Goal: Check status: Check status

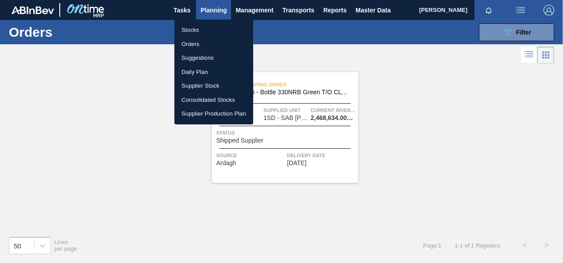
click at [191, 43] on li "Orders" at bounding box center [213, 44] width 79 height 14
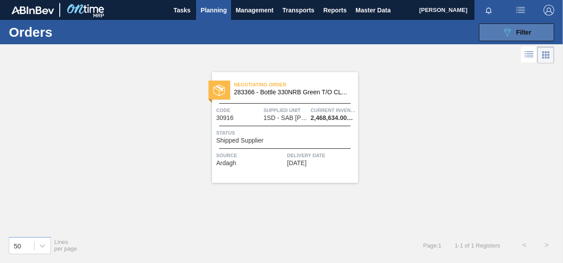
click at [487, 24] on button "089F7B8B-B2A5-4AFE-B5C0-19BA573D28AC Filter" at bounding box center [516, 32] width 75 height 18
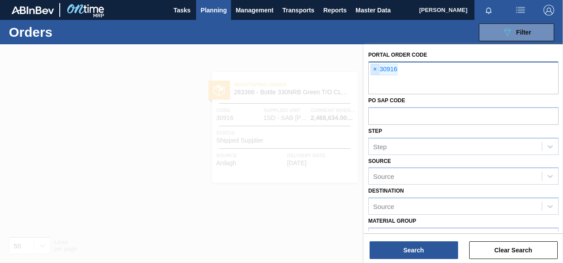
click at [375, 67] on span "×" at bounding box center [375, 69] width 8 height 11
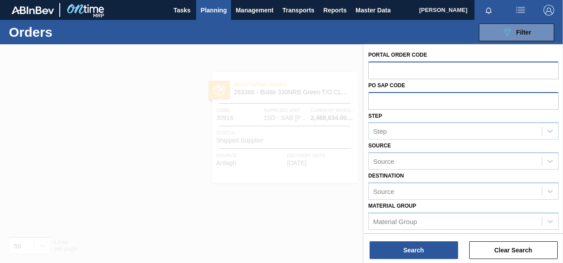
click at [387, 93] on input "text" at bounding box center [463, 100] width 190 height 17
paste input "4504366694"
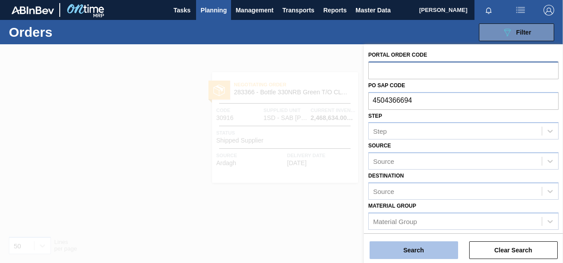
type input "4504366694"
click at [414, 247] on button "Search" at bounding box center [414, 250] width 89 height 18
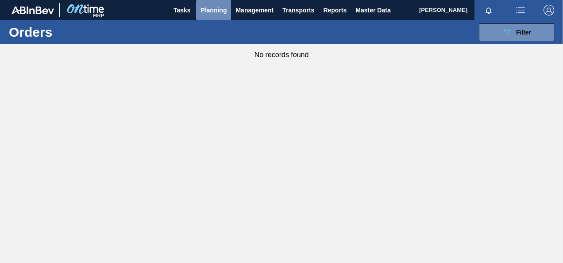
click at [220, 12] on span "Planning" at bounding box center [214, 10] width 26 height 11
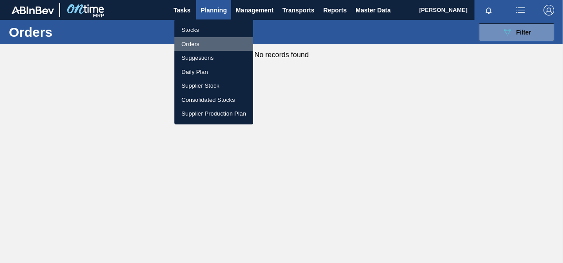
click at [205, 47] on li "Orders" at bounding box center [213, 44] width 79 height 14
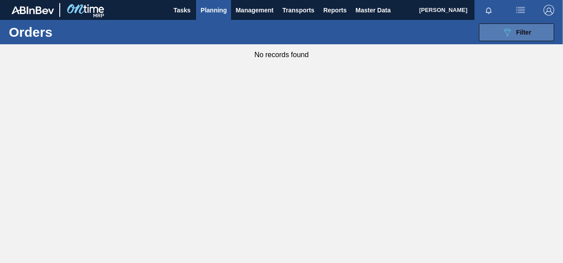
click at [511, 28] on icon "089F7B8B-B2A5-4AFE-B5C0-19BA573D28AC" at bounding box center [507, 32] width 11 height 11
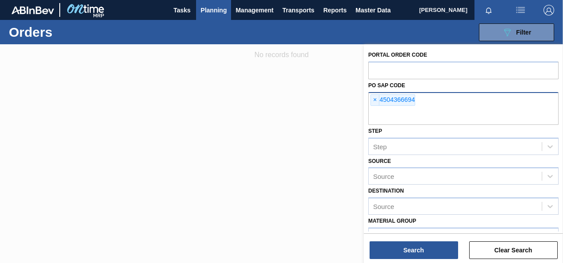
click at [374, 101] on span "×" at bounding box center [375, 100] width 8 height 11
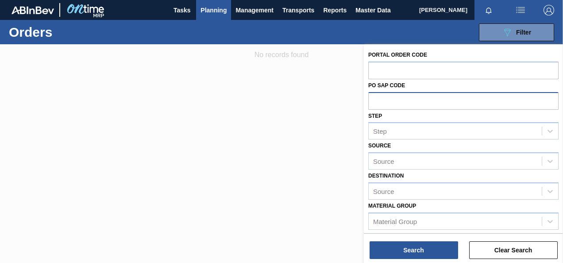
paste input "4504366694"
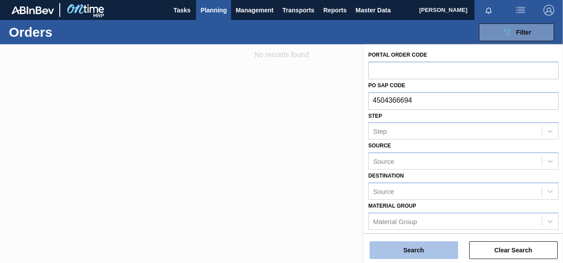
type input "4504366694"
click at [423, 249] on button "Search" at bounding box center [414, 250] width 89 height 18
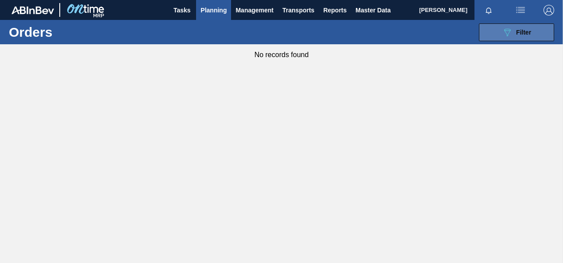
click at [490, 26] on button "089F7B8B-B2A5-4AFE-B5C0-19BA573D28AC Filter" at bounding box center [516, 32] width 75 height 18
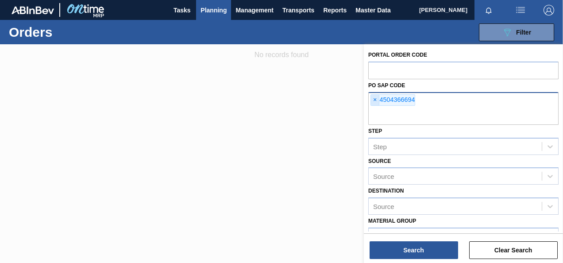
click at [378, 97] on span "×" at bounding box center [375, 100] width 8 height 11
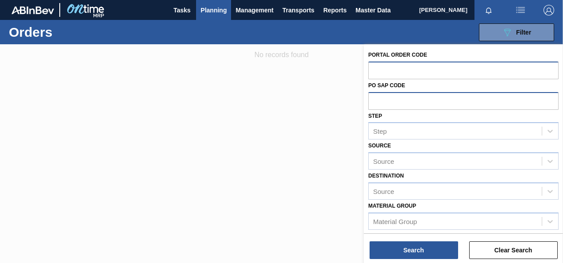
click at [378, 72] on input "text" at bounding box center [463, 70] width 190 height 17
type input "30944"
click at [413, 240] on div "Search Clear Search" at bounding box center [463, 245] width 199 height 25
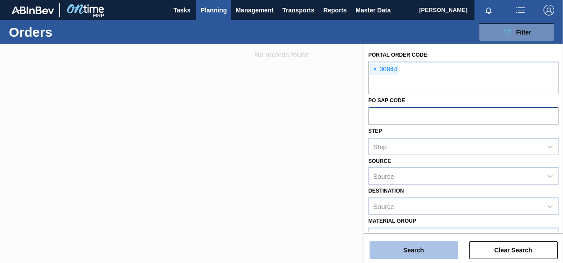
click at [404, 247] on button "Search" at bounding box center [414, 250] width 89 height 18
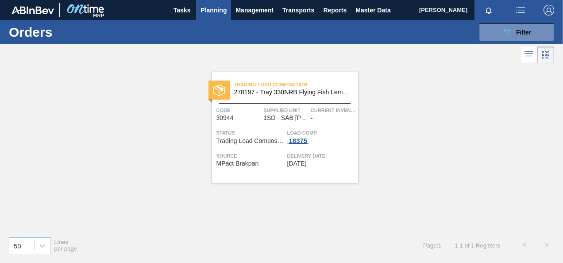
click at [299, 142] on div "18375" at bounding box center [298, 140] width 22 height 7
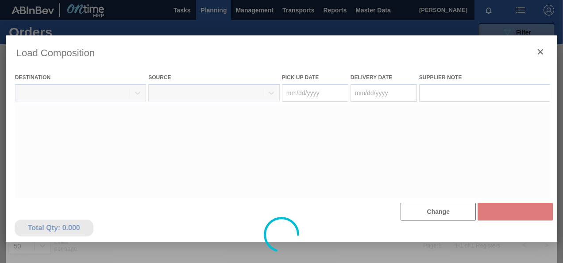
type Date "08/23/2025"
type Date "08/24/2025"
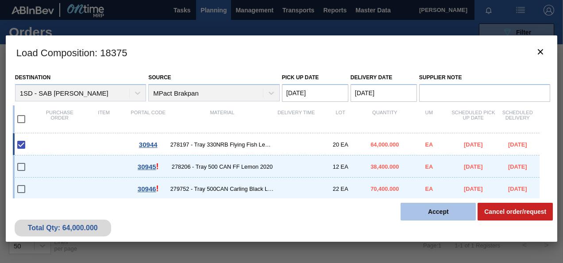
click at [421, 209] on button "Accept" at bounding box center [438, 212] width 75 height 18
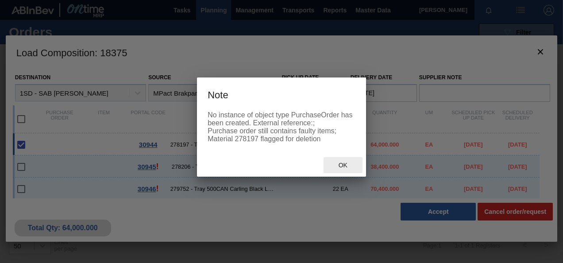
click at [344, 169] on span "Ok" at bounding box center [343, 165] width 23 height 7
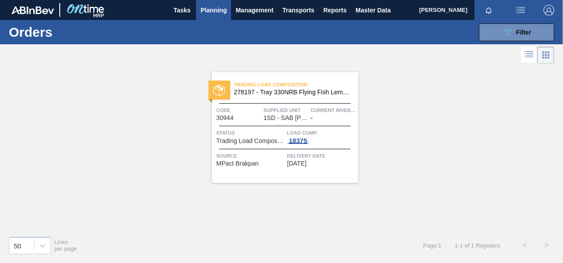
click at [298, 142] on div "18375" at bounding box center [298, 140] width 22 height 7
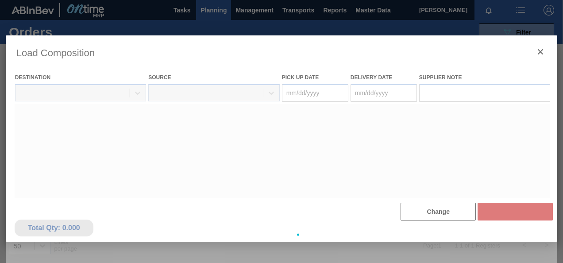
type Date "08/23/2025"
type Date "08/24/2025"
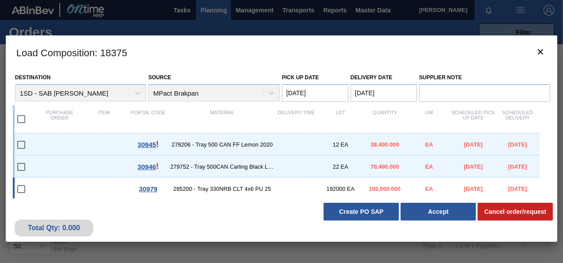
scroll to position [11, 0]
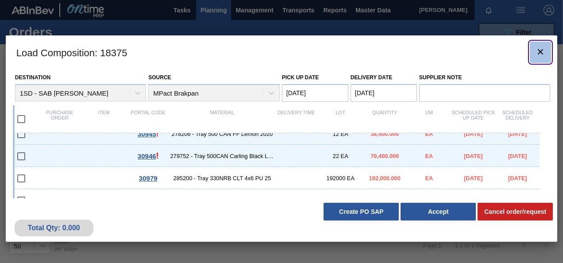
click at [537, 50] on icon "botão de ícone" at bounding box center [540, 51] width 11 height 11
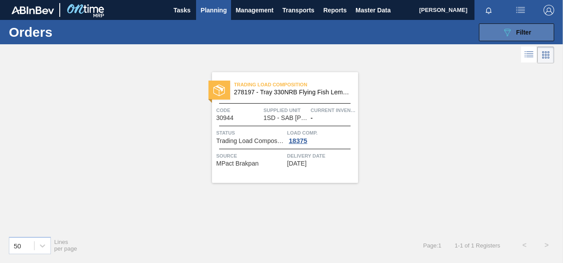
click at [507, 38] on button "089F7B8B-B2A5-4AFE-B5C0-19BA573D28AC Filter" at bounding box center [516, 32] width 75 height 18
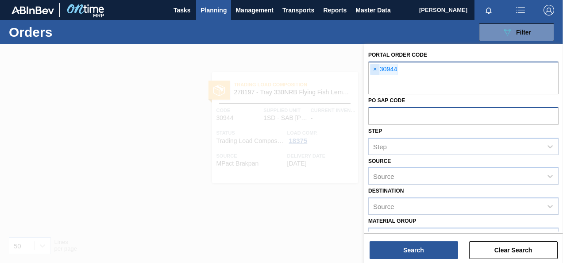
click at [374, 69] on span "×" at bounding box center [375, 69] width 8 height 11
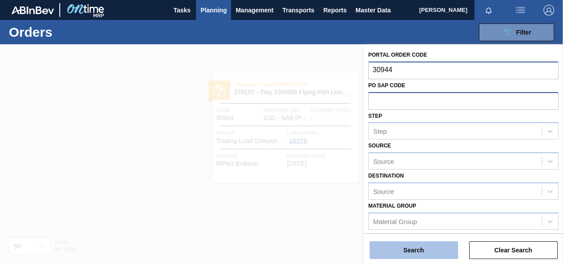
type input "30944"
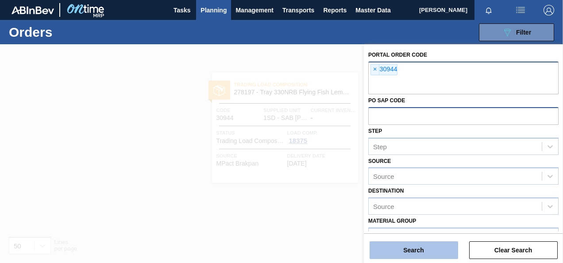
click at [414, 251] on button "Search" at bounding box center [414, 250] width 89 height 18
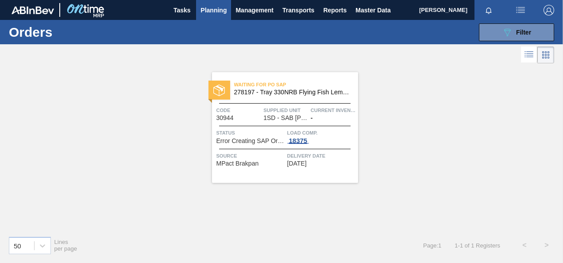
click at [299, 140] on div "18375" at bounding box center [298, 140] width 22 height 7
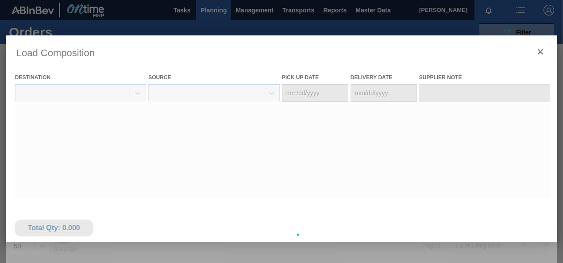
click at [298, 141] on div at bounding box center [282, 234] width 552 height 399
type Date "08/23/2025"
type Date "08/24/2025"
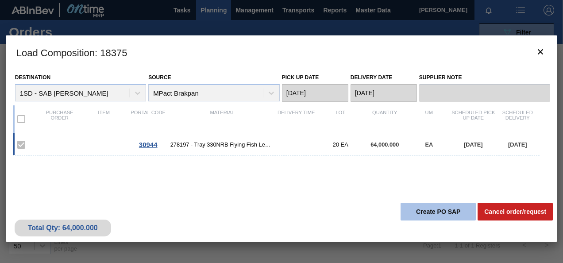
click at [434, 211] on button "Create PO SAP" at bounding box center [438, 212] width 75 height 18
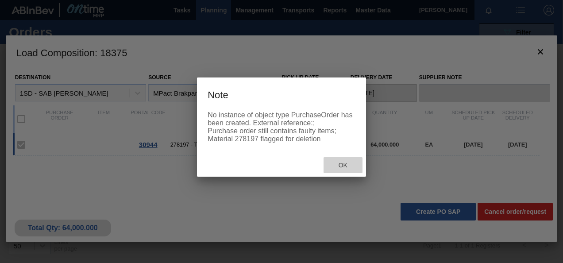
click at [338, 169] on span "Ok" at bounding box center [343, 165] width 23 height 7
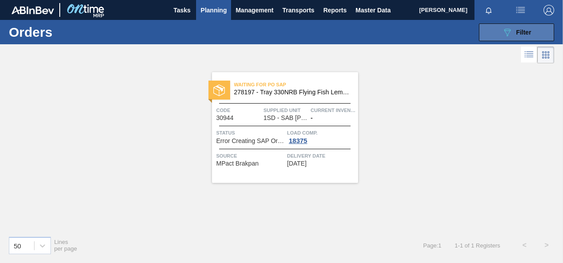
click at [488, 35] on button "089F7B8B-B2A5-4AFE-B5C0-19BA573D28AC Filter" at bounding box center [516, 32] width 75 height 18
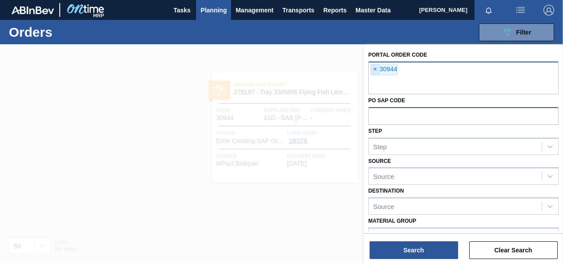
click at [373, 68] on span "×" at bounding box center [375, 69] width 8 height 11
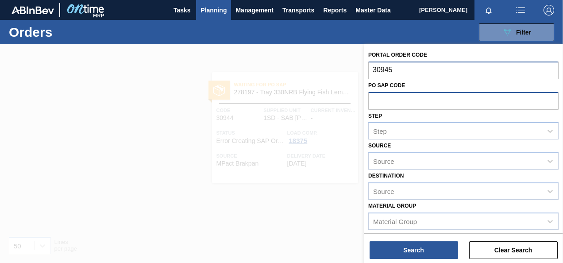
type input "30945"
click at [429, 260] on div "Portal Order Code PO SAP Code Step Step Source Source Destination Source Materi…" at bounding box center [463, 154] width 199 height 221
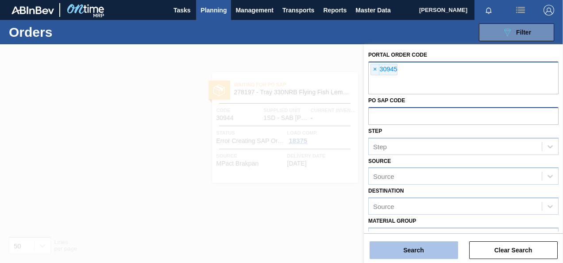
drag, startPoint x: 427, startPoint y: 252, endPoint x: 428, endPoint y: 248, distance: 5.0
click at [428, 248] on button "Search" at bounding box center [414, 250] width 89 height 18
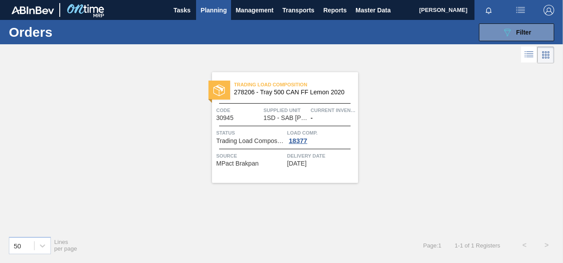
click at [300, 135] on span "Load Comp." at bounding box center [321, 132] width 69 height 9
click at [304, 142] on div "18377" at bounding box center [298, 140] width 22 height 7
click at [295, 140] on div "18377" at bounding box center [298, 140] width 22 height 7
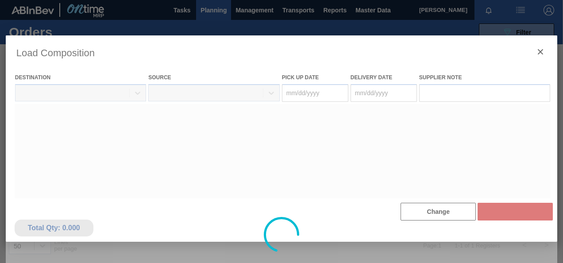
type Date "08/21/2025"
type Date "08/22/2025"
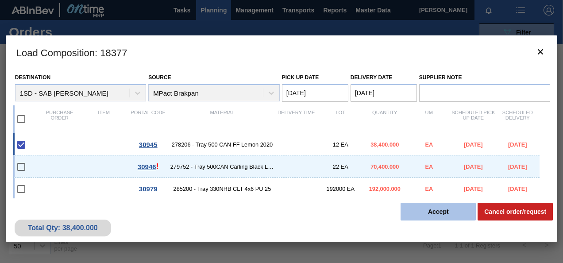
click at [426, 213] on button "Accept" at bounding box center [438, 212] width 75 height 18
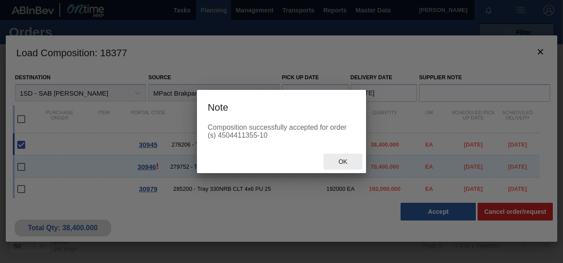
click at [354, 162] on span "Ok" at bounding box center [343, 161] width 23 height 7
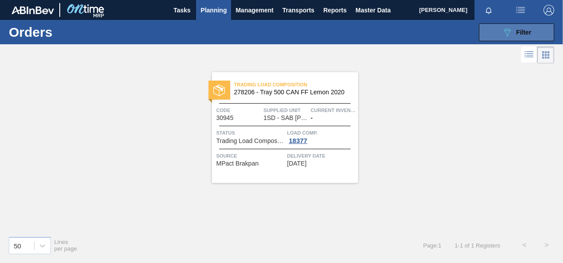
click at [534, 24] on button "089F7B8B-B2A5-4AFE-B5C0-19BA573D28AC Filter" at bounding box center [516, 32] width 75 height 18
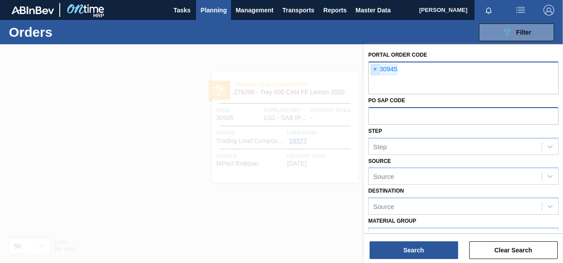
click at [372, 70] on span "×" at bounding box center [375, 69] width 8 height 11
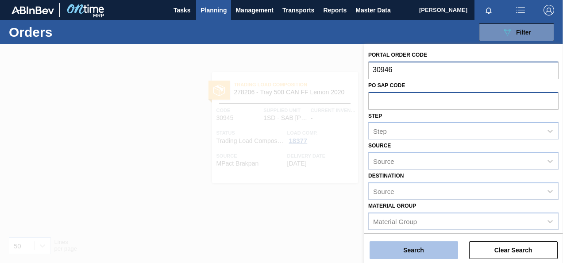
type input "30946"
click at [420, 251] on button "Search" at bounding box center [414, 250] width 89 height 18
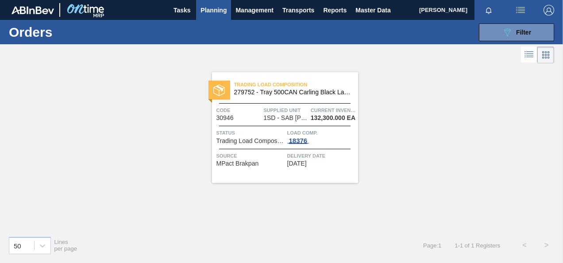
click at [304, 142] on div "18376" at bounding box center [298, 140] width 22 height 7
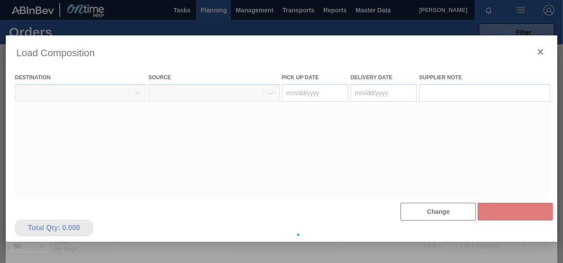
type Date "08/21/2025"
type Date "08/22/2025"
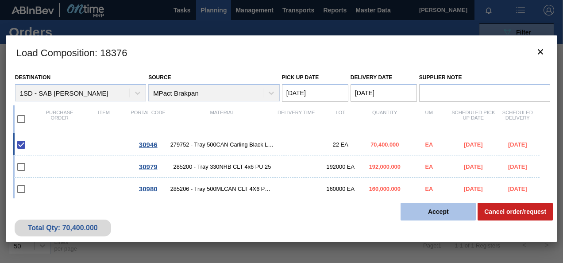
click at [440, 212] on button "Accept" at bounding box center [438, 212] width 75 height 18
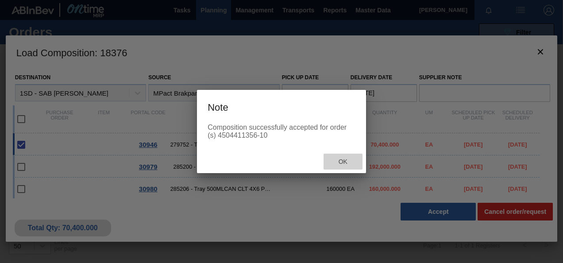
click at [344, 165] on span "Ok" at bounding box center [343, 161] width 23 height 7
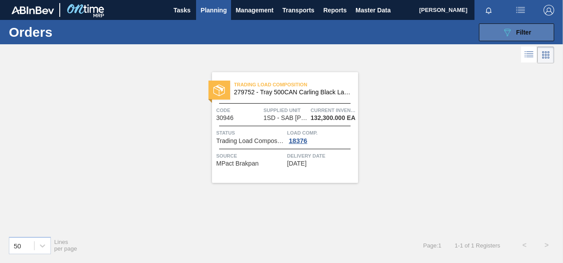
click at [502, 31] on icon "089F7B8B-B2A5-4AFE-B5C0-19BA573D28AC" at bounding box center [507, 32] width 11 height 11
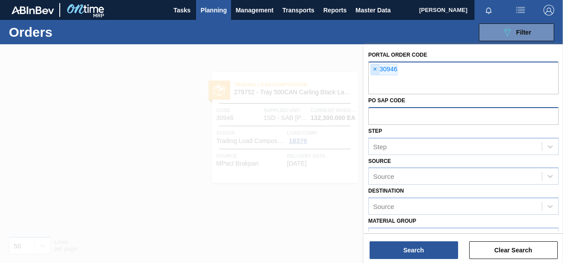
click at [376, 70] on span "×" at bounding box center [375, 69] width 8 height 11
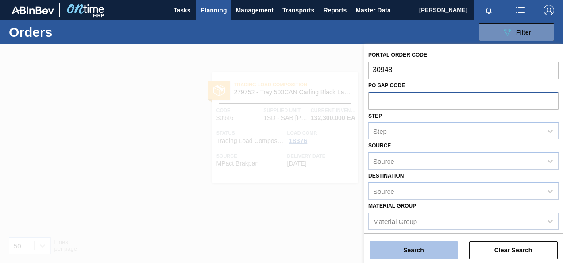
type input "30948"
click at [424, 250] on button "Search" at bounding box center [414, 250] width 89 height 18
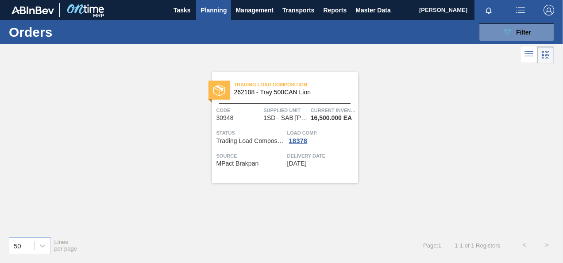
click at [300, 135] on span "Load Comp." at bounding box center [321, 132] width 69 height 9
click at [296, 138] on div "18378" at bounding box center [298, 140] width 22 height 7
click at [294, 139] on div "18378" at bounding box center [298, 140] width 22 height 7
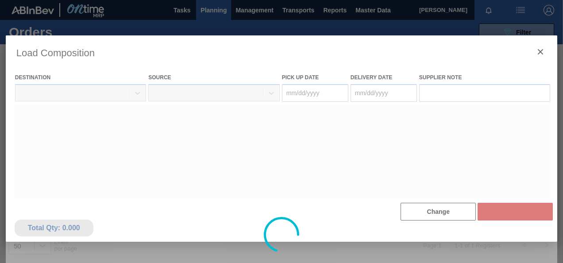
type Date "08/23/2025"
type Date "08/26/2025"
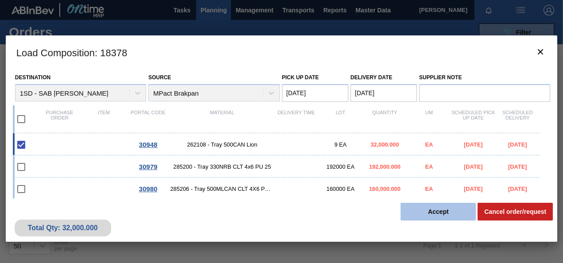
click at [454, 209] on button "Accept" at bounding box center [438, 212] width 75 height 18
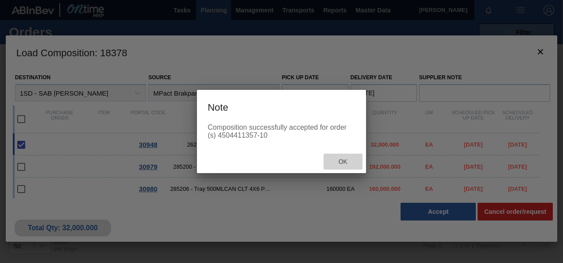
click at [344, 162] on span "Ok" at bounding box center [343, 161] width 23 height 7
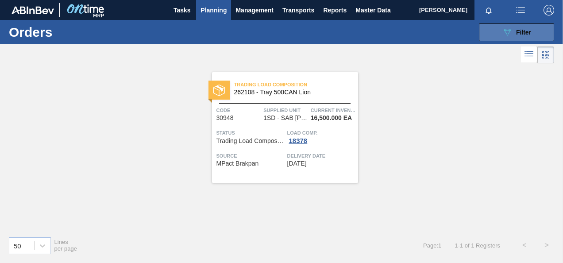
click at [508, 32] on icon "089F7B8B-B2A5-4AFE-B5C0-19BA573D28AC" at bounding box center [507, 32] width 11 height 11
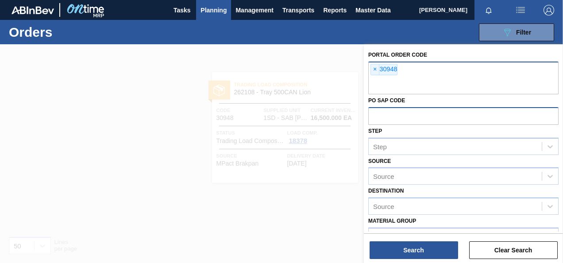
click at [374, 68] on span "×" at bounding box center [375, 69] width 8 height 11
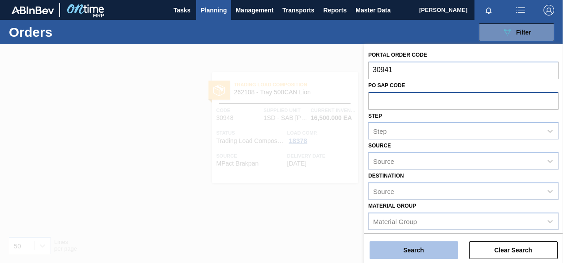
type input "30941"
click at [411, 252] on button "Search" at bounding box center [414, 250] width 89 height 18
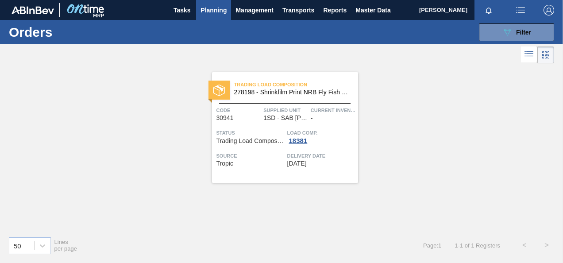
click at [298, 140] on div "18381" at bounding box center [298, 140] width 22 height 7
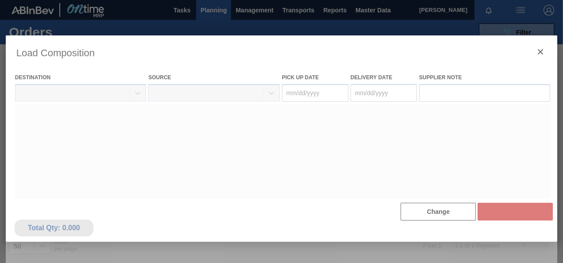
type Date "08/23/2025"
type Date "08/24/2025"
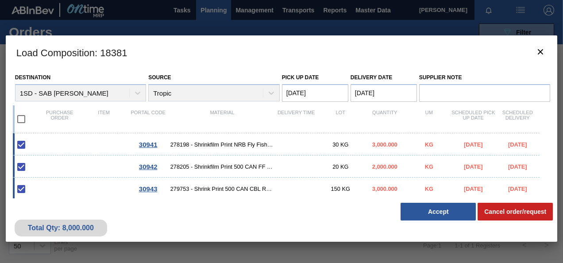
click at [436, 211] on button "Accept" at bounding box center [438, 212] width 75 height 18
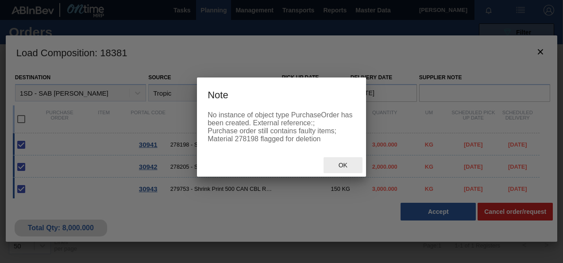
click at [341, 169] on span "Ok" at bounding box center [343, 165] width 23 height 7
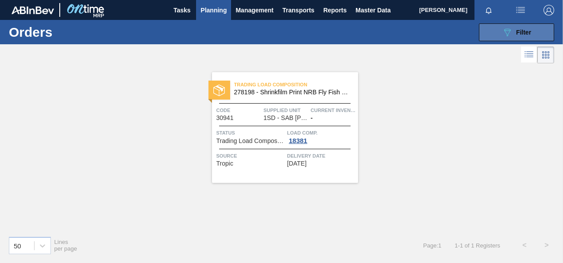
click at [504, 31] on icon "089F7B8B-B2A5-4AFE-B5C0-19BA573D28AC" at bounding box center [507, 32] width 11 height 11
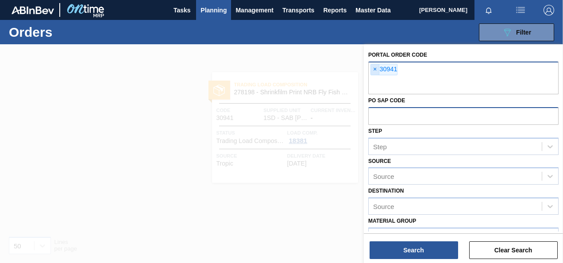
click at [373, 66] on span "×" at bounding box center [375, 69] width 8 height 11
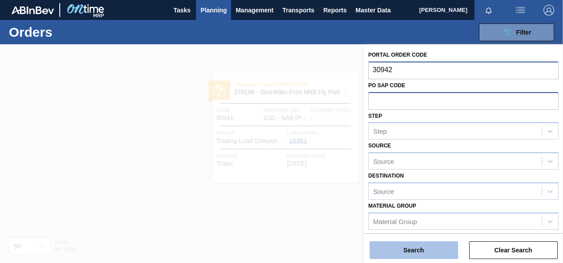
type input "30942"
click at [383, 246] on button "Search" at bounding box center [414, 250] width 89 height 18
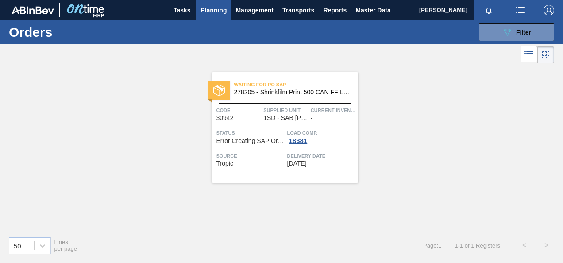
click at [297, 143] on span "18381" at bounding box center [298, 140] width 22 height 7
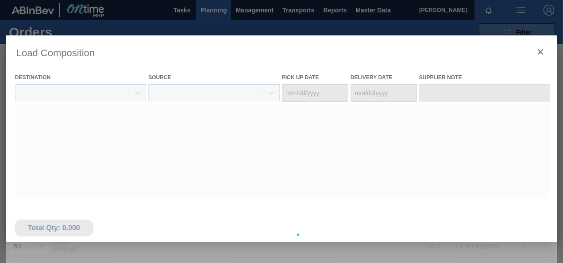
click at [501, 40] on div at bounding box center [282, 234] width 552 height 399
type Date "08/23/2025"
type Date "08/24/2025"
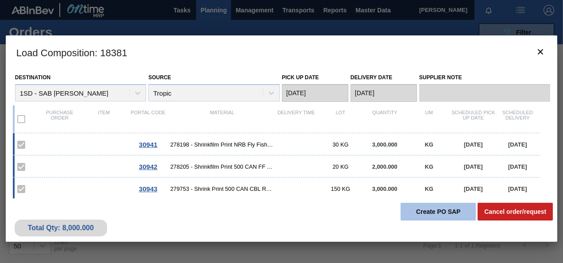
click at [447, 210] on button "Create PO SAP" at bounding box center [438, 212] width 75 height 18
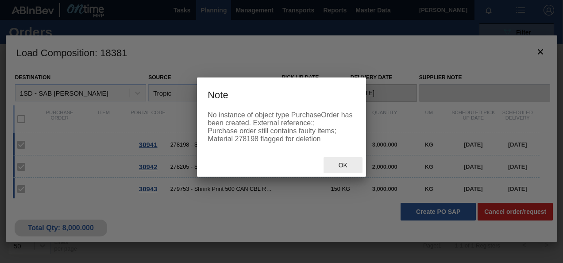
click at [344, 169] on span "Ok" at bounding box center [343, 165] width 23 height 7
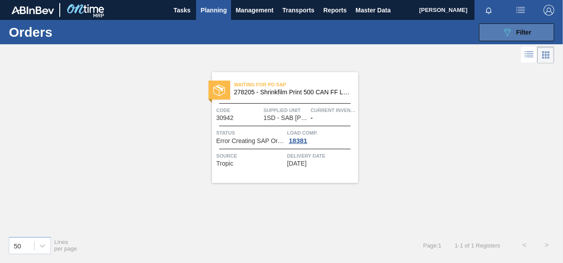
click at [514, 31] on div "089F7B8B-B2A5-4AFE-B5C0-19BA573D28AC Filter" at bounding box center [516, 32] width 29 height 11
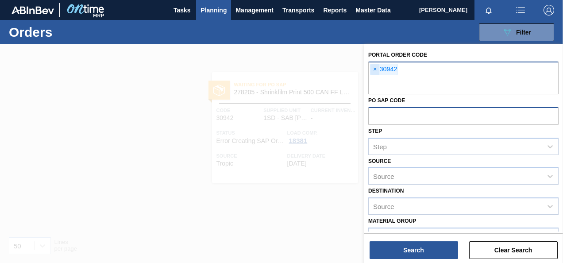
click at [372, 68] on span "×" at bounding box center [375, 69] width 8 height 11
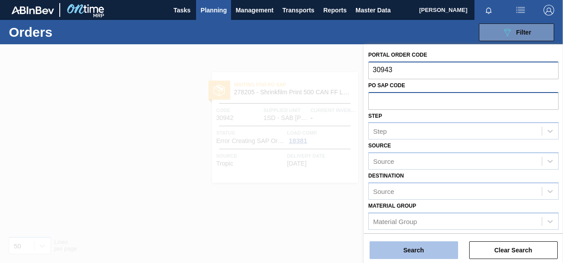
type input "30943"
click at [412, 249] on button "Search" at bounding box center [414, 250] width 89 height 18
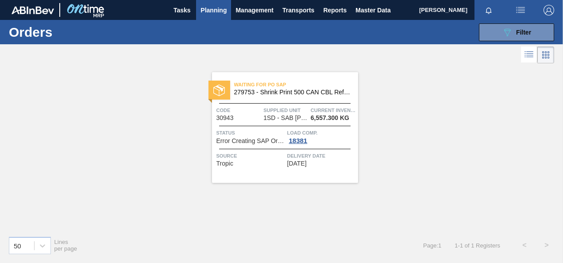
click at [305, 145] on div "Waiting for PO SAP 279753 - Shrink Print 500 CAN CBL Refresh Code 30943 Supplie…" at bounding box center [285, 127] width 146 height 111
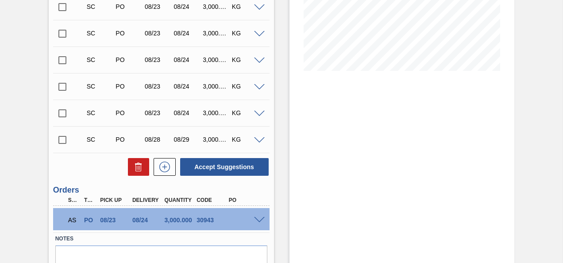
scroll to position [98, 0]
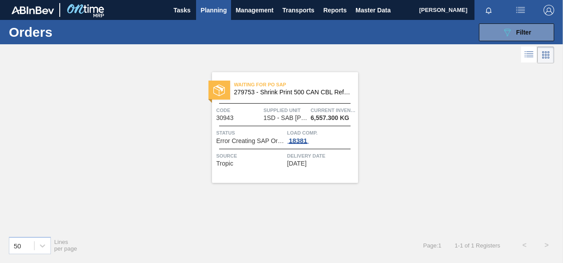
click at [305, 137] on div "18381" at bounding box center [298, 140] width 22 height 7
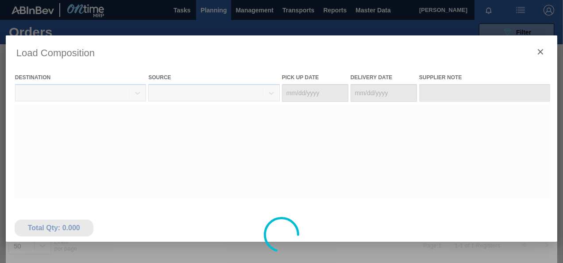
type Date "08/23/2025"
type Date "08/24/2025"
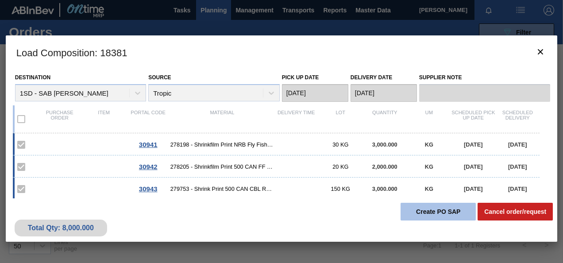
click at [429, 208] on button "Create PO SAP" at bounding box center [438, 212] width 75 height 18
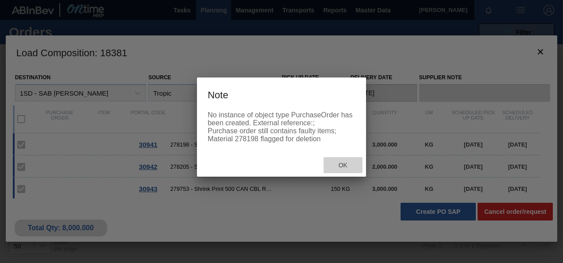
click at [345, 169] on span "Ok" at bounding box center [343, 165] width 23 height 7
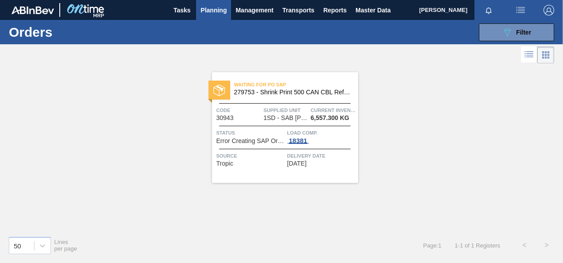
click at [291, 140] on div "18381" at bounding box center [298, 140] width 22 height 7
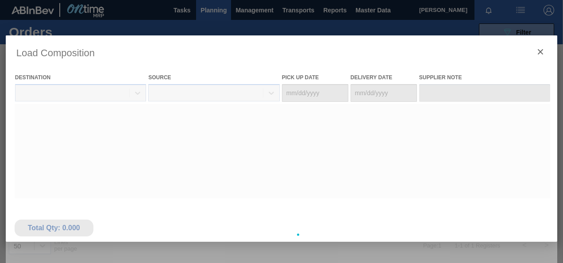
type Date "08/23/2025"
type Date "08/24/2025"
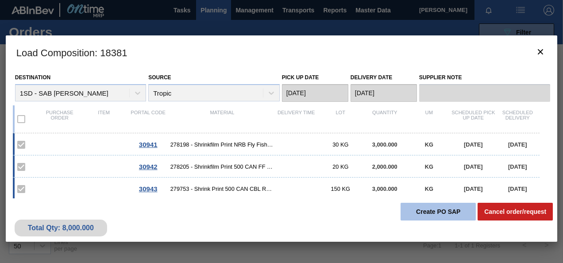
click at [422, 212] on button "Create PO SAP" at bounding box center [438, 212] width 75 height 18
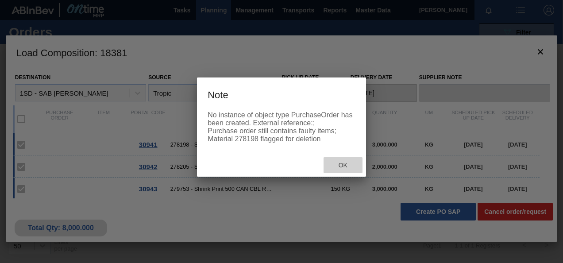
click at [349, 174] on div "Ok" at bounding box center [343, 165] width 39 height 16
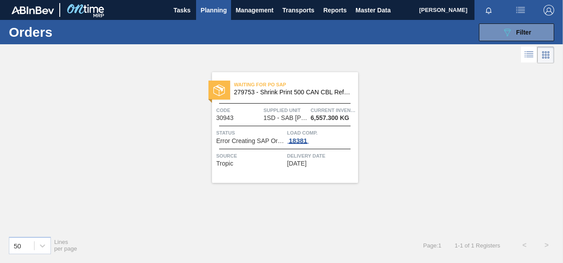
click at [296, 139] on div "18381" at bounding box center [298, 140] width 22 height 7
click at [306, 139] on div "18381" at bounding box center [298, 140] width 22 height 7
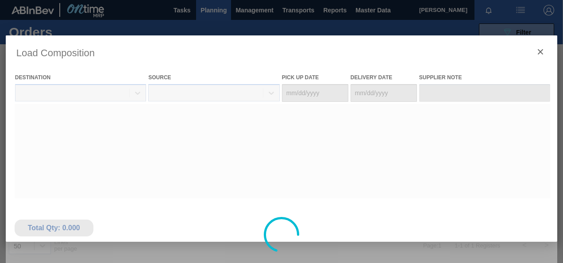
type Date "08/23/2025"
type Date "08/24/2025"
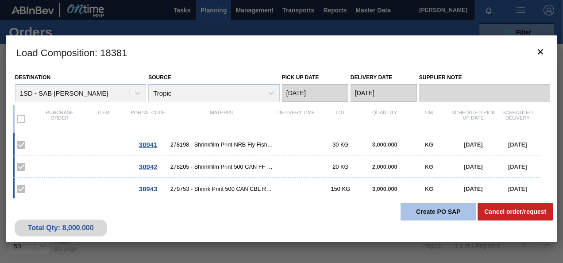
click at [459, 212] on button "Create PO SAP" at bounding box center [438, 212] width 75 height 18
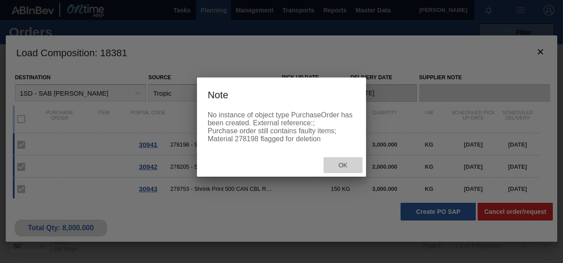
click at [339, 169] on span "Ok" at bounding box center [343, 165] width 23 height 7
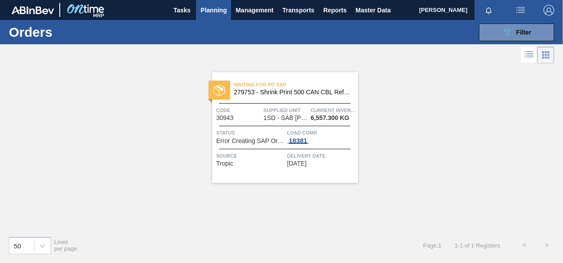
click at [306, 142] on div "18381" at bounding box center [298, 140] width 22 height 7
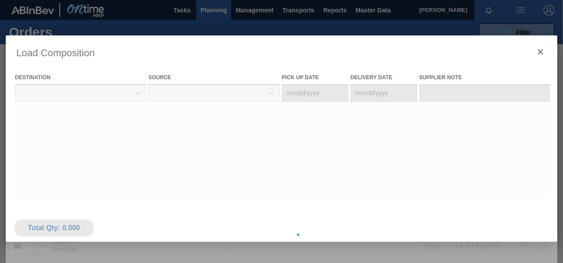
type Date "08/23/2025"
type Date "08/24/2025"
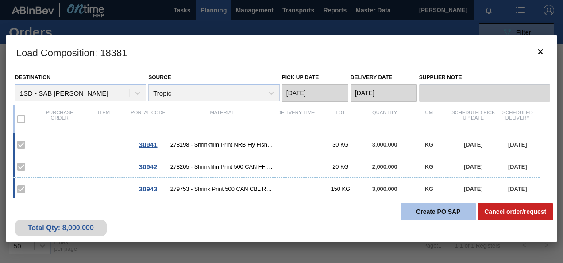
click at [426, 207] on button "Create PO SAP" at bounding box center [438, 212] width 75 height 18
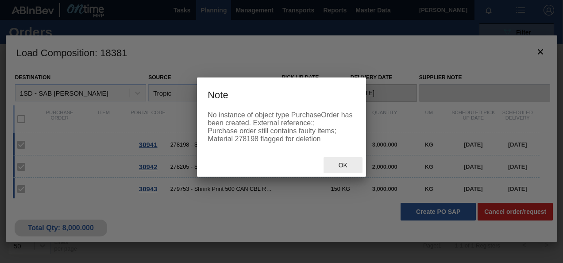
click at [341, 169] on span "Ok" at bounding box center [343, 165] width 23 height 7
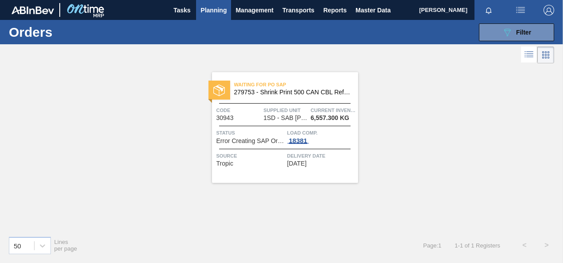
click at [300, 141] on div "18381" at bounding box center [298, 140] width 22 height 7
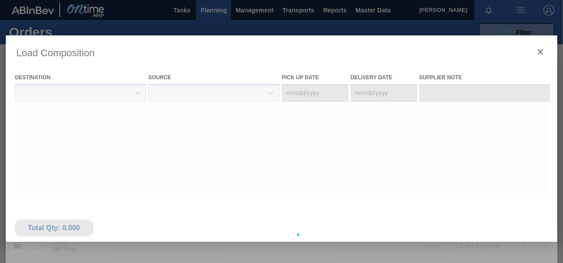
type Date "08/23/2025"
type Date "08/24/2025"
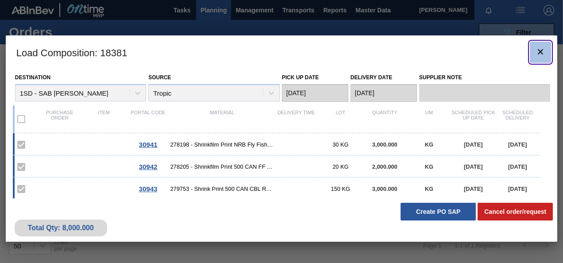
click at [542, 53] on icon "botão de ícone" at bounding box center [540, 51] width 5 height 5
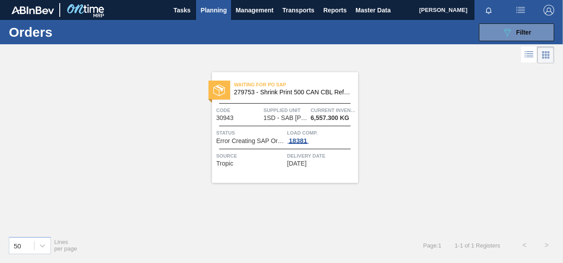
click at [305, 141] on div "18381" at bounding box center [298, 140] width 22 height 7
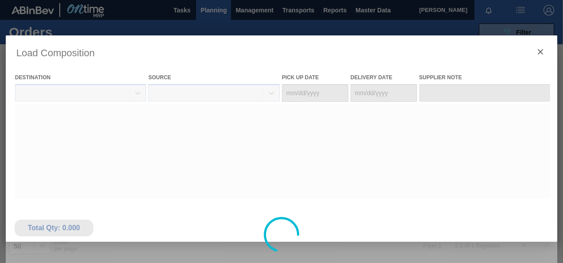
type Date "08/23/2025"
type Date "08/24/2025"
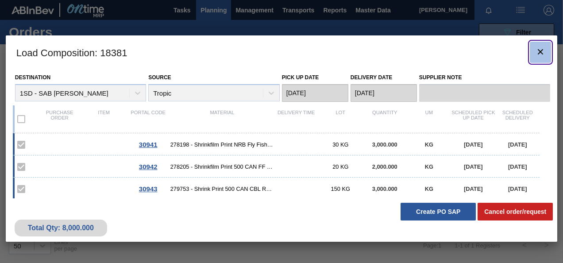
click at [543, 57] on icon "botão de ícone" at bounding box center [540, 51] width 11 height 11
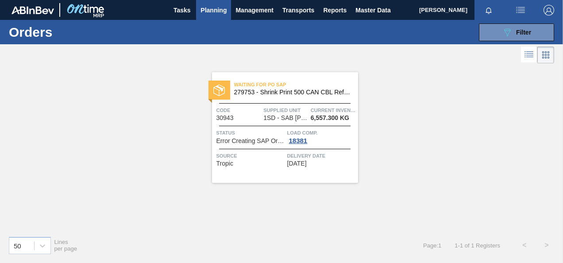
click at [252, 138] on span "Error Creating SAP Order" at bounding box center [251, 141] width 69 height 7
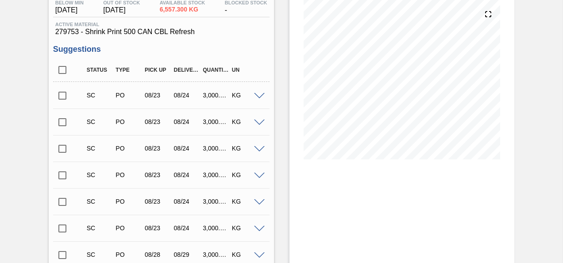
scroll to position [36, 0]
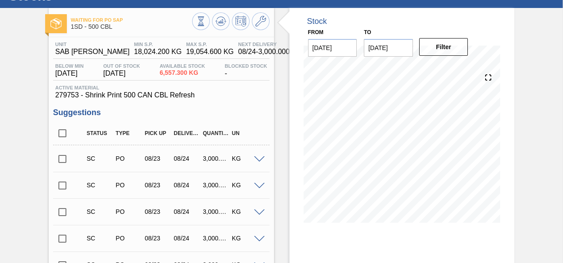
click at [67, 164] on input "checkbox" at bounding box center [62, 159] width 19 height 19
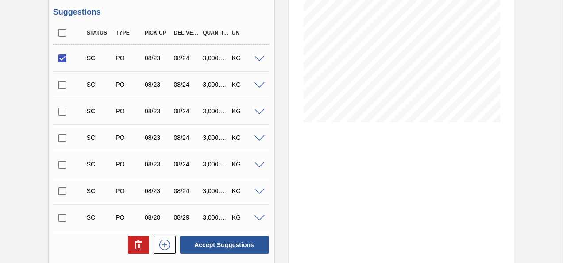
scroll to position [169, 0]
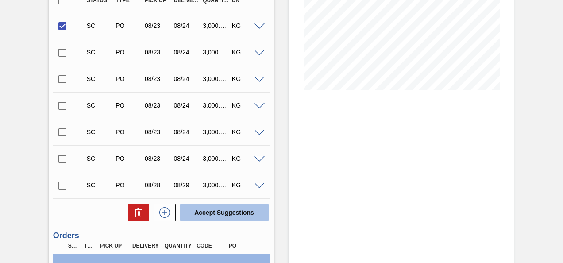
click at [220, 209] on button "Accept Suggestions" at bounding box center [224, 213] width 89 height 18
checkbox input "false"
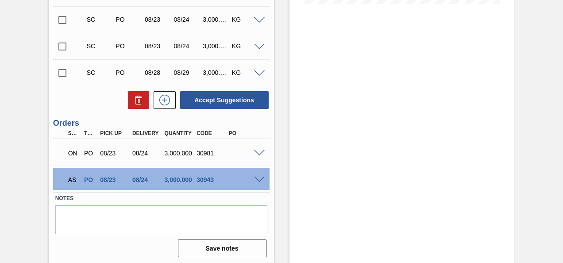
scroll to position [258, 0]
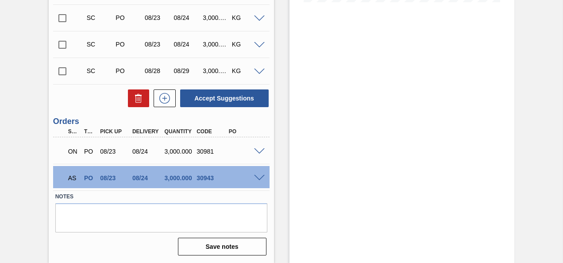
click at [257, 176] on span at bounding box center [259, 178] width 11 height 7
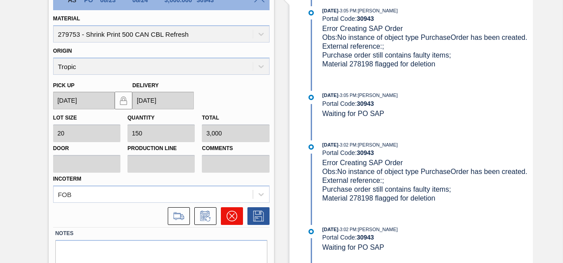
scroll to position [472, 0]
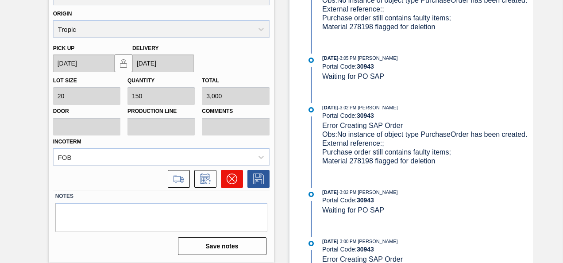
click at [235, 179] on icon at bounding box center [232, 179] width 11 height 11
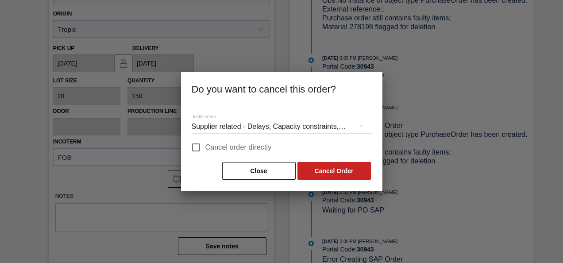
click at [205, 147] on input "Cancel order directly" at bounding box center [196, 147] width 19 height 19
checkbox input "true"
click at [341, 168] on button "Cancel Order" at bounding box center [335, 171] width 74 height 18
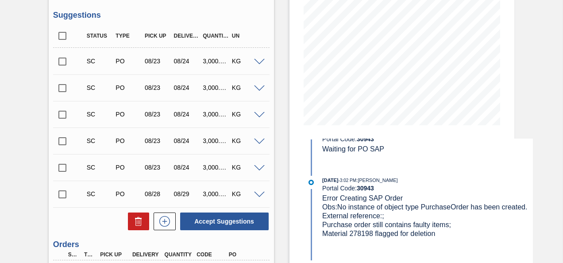
scroll to position [231, 0]
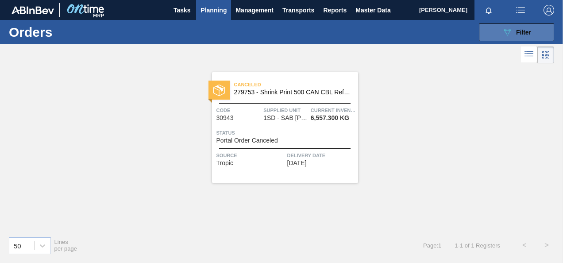
click at [513, 34] on div "089F7B8B-B2A5-4AFE-B5C0-19BA573D28AC Filter" at bounding box center [516, 32] width 29 height 11
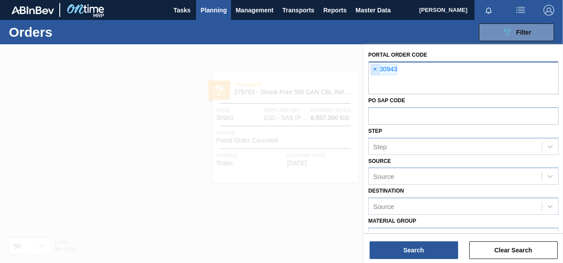
click at [376, 69] on span "×" at bounding box center [375, 69] width 8 height 11
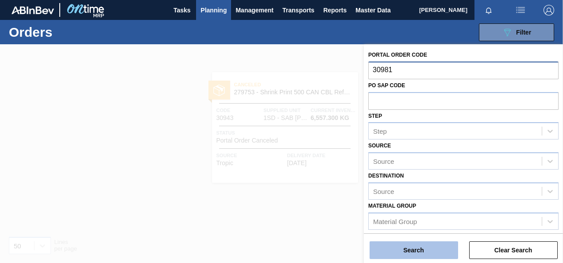
type input "30981"
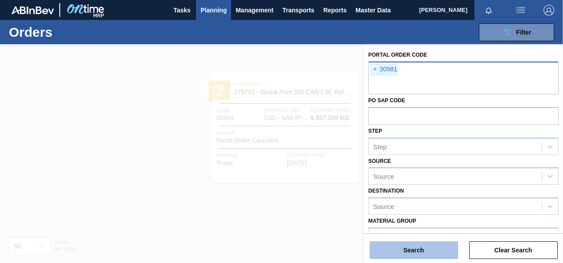
click at [423, 248] on button "Search" at bounding box center [414, 250] width 89 height 18
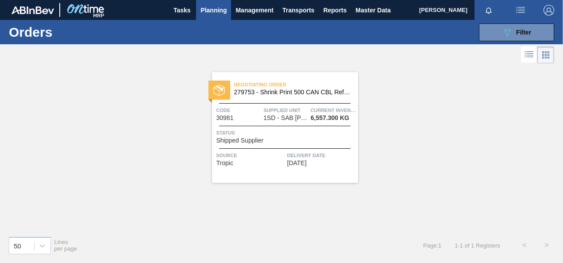
click at [258, 139] on span "Shipped Supplier" at bounding box center [240, 140] width 47 height 7
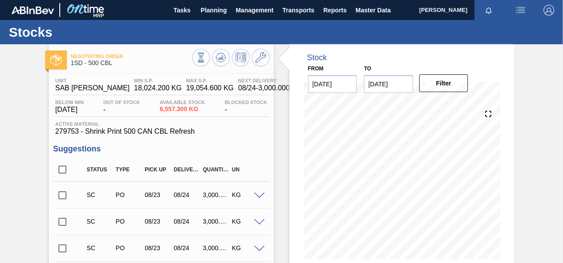
scroll to position [133, 0]
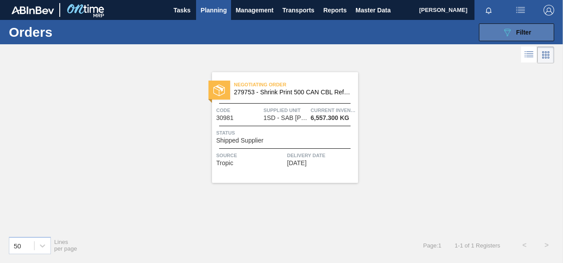
click at [518, 29] on span "Filter" at bounding box center [523, 32] width 15 height 7
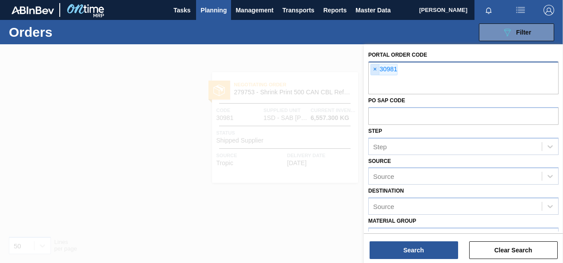
click at [373, 69] on span "×" at bounding box center [375, 69] width 8 height 11
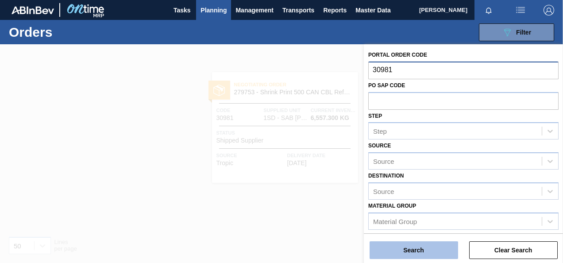
type input "30981"
click at [431, 251] on button "Search" at bounding box center [414, 250] width 89 height 18
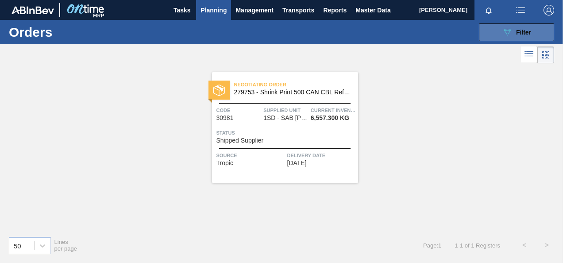
click at [496, 28] on button "089F7B8B-B2A5-4AFE-B5C0-19BA573D28AC Filter" at bounding box center [516, 32] width 75 height 18
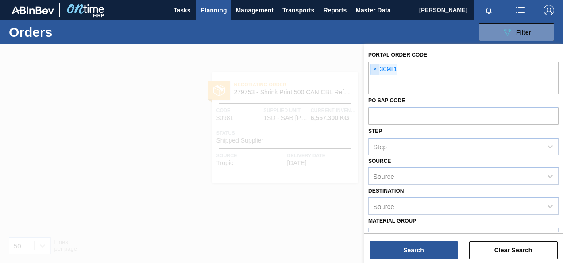
click at [377, 69] on span "×" at bounding box center [375, 69] width 8 height 11
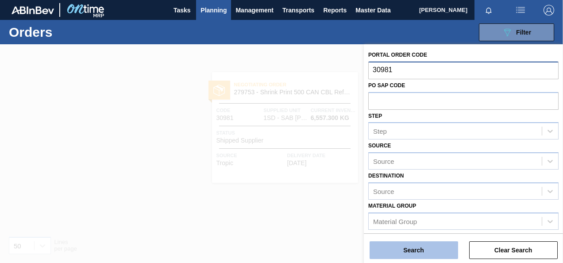
type input "30981"
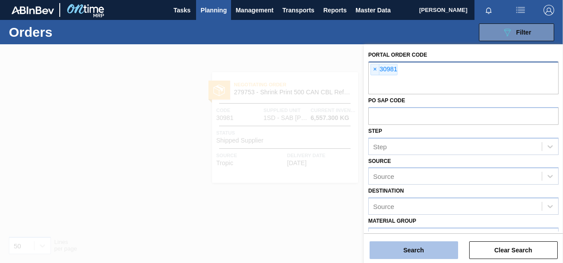
click at [416, 245] on button "Search" at bounding box center [414, 250] width 89 height 18
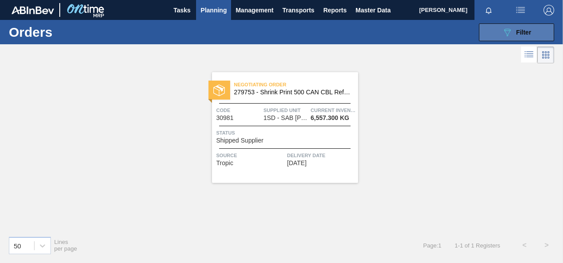
click at [520, 39] on button "089F7B8B-B2A5-4AFE-B5C0-19BA573D28AC Filter" at bounding box center [516, 32] width 75 height 18
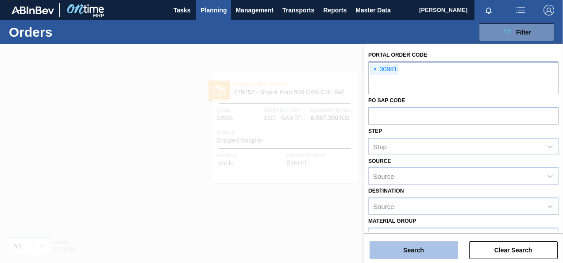
click at [418, 246] on button "Search" at bounding box center [414, 250] width 89 height 18
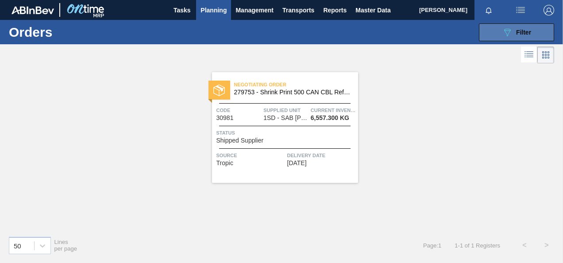
click at [505, 35] on icon "089F7B8B-B2A5-4AFE-B5C0-19BA573D28AC" at bounding box center [507, 32] width 11 height 11
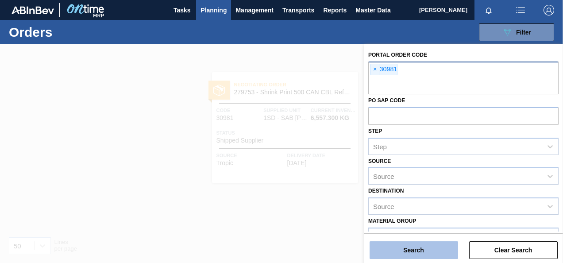
click at [414, 248] on button "Search" at bounding box center [414, 250] width 89 height 18
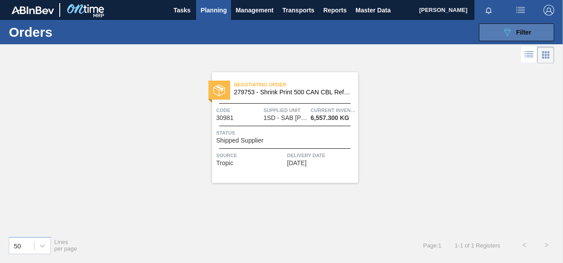
click at [497, 36] on button "089F7B8B-B2A5-4AFE-B5C0-19BA573D28AC Filter" at bounding box center [516, 32] width 75 height 18
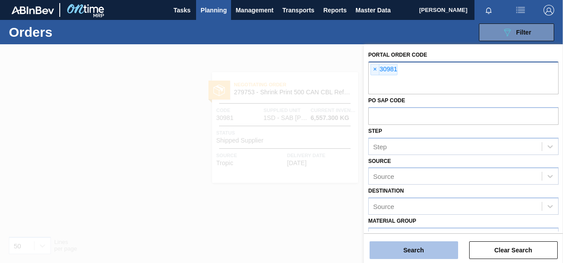
click at [407, 249] on button "Search" at bounding box center [414, 250] width 89 height 18
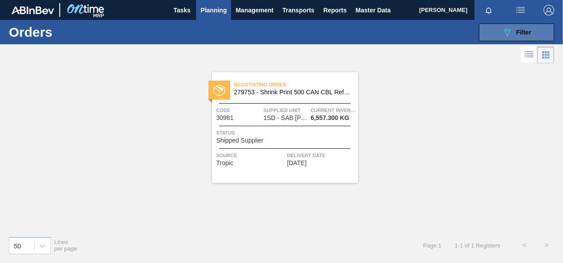
click at [501, 35] on button "089F7B8B-B2A5-4AFE-B5C0-19BA573D28AC Filter" at bounding box center [516, 32] width 75 height 18
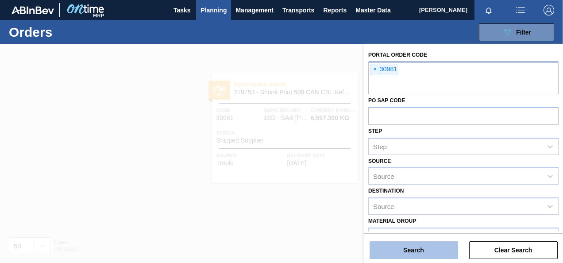
click at [417, 251] on button "Search" at bounding box center [414, 250] width 89 height 18
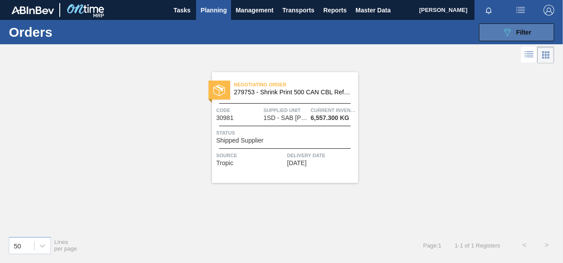
click at [507, 33] on icon "089F7B8B-B2A5-4AFE-B5C0-19BA573D28AC" at bounding box center [507, 32] width 11 height 11
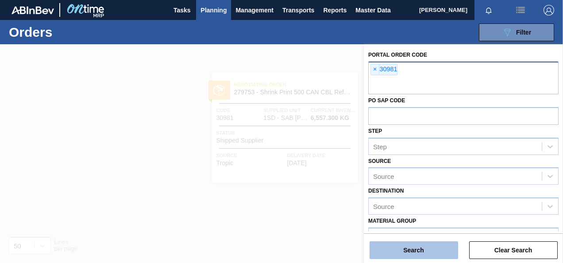
click at [423, 250] on button "Search" at bounding box center [414, 250] width 89 height 18
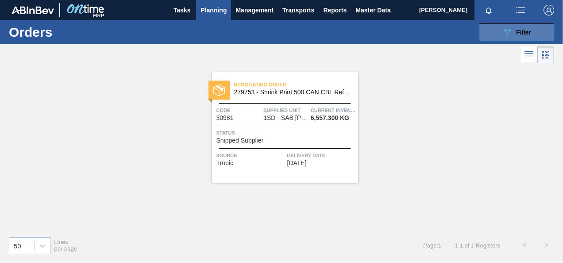
click at [511, 28] on icon "089F7B8B-B2A5-4AFE-B5C0-19BA573D28AC" at bounding box center [507, 32] width 11 height 11
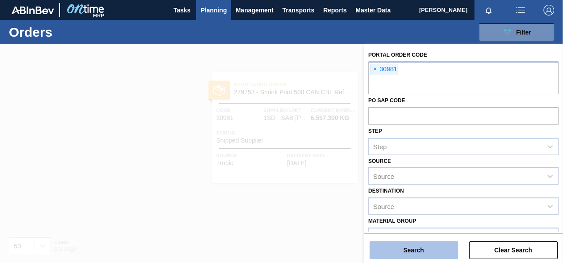
click at [408, 243] on button "Search" at bounding box center [414, 250] width 89 height 18
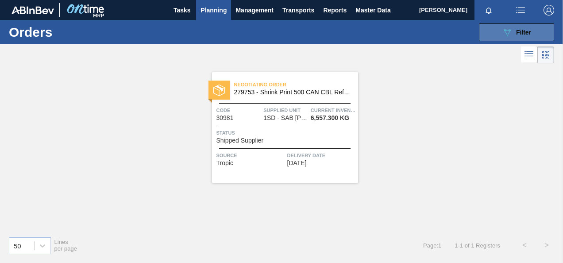
click at [499, 27] on button "089F7B8B-B2A5-4AFE-B5C0-19BA573D28AC Filter" at bounding box center [516, 32] width 75 height 18
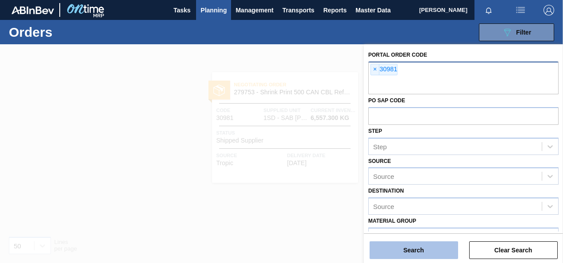
click at [416, 245] on button "Search" at bounding box center [414, 250] width 89 height 18
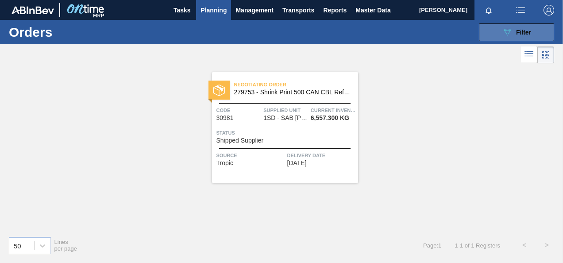
click at [502, 31] on icon "089F7B8B-B2A5-4AFE-B5C0-19BA573D28AC" at bounding box center [507, 32] width 11 height 11
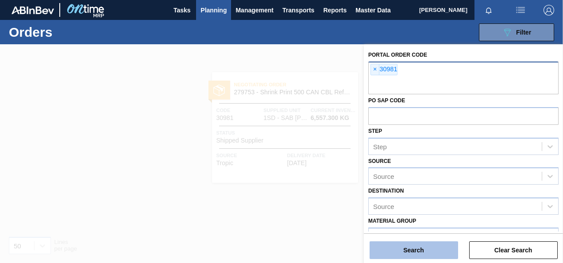
click at [433, 246] on button "Search" at bounding box center [414, 250] width 89 height 18
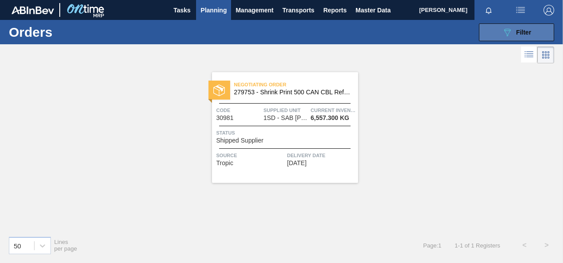
click at [500, 38] on button "089F7B8B-B2A5-4AFE-B5C0-19BA573D28AC Filter" at bounding box center [516, 32] width 75 height 18
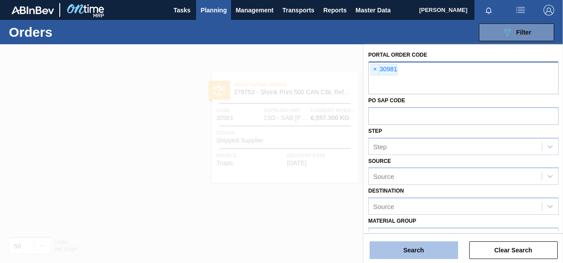
click at [421, 252] on button "Search" at bounding box center [414, 250] width 89 height 18
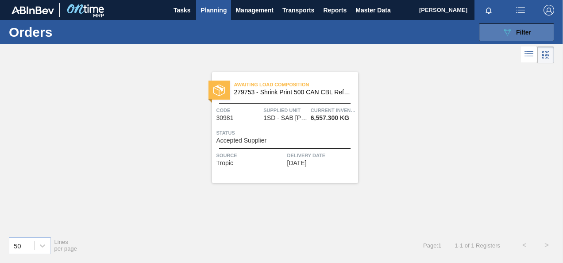
click at [492, 34] on button "089F7B8B-B2A5-4AFE-B5C0-19BA573D28AC Filter" at bounding box center [516, 32] width 75 height 18
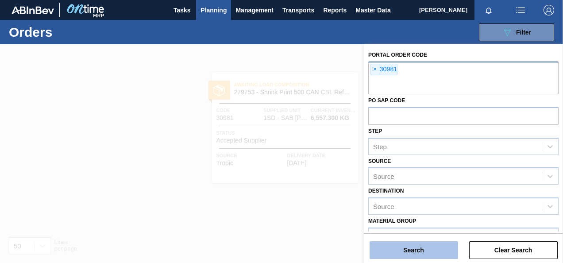
click at [433, 248] on button "Search" at bounding box center [414, 250] width 89 height 18
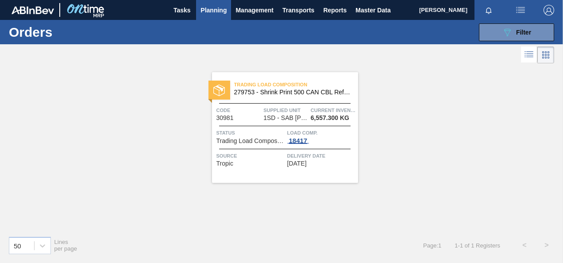
click at [302, 141] on div "18417" at bounding box center [298, 140] width 22 height 7
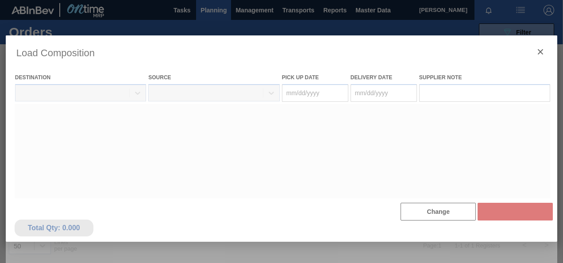
type Date "08/23/2025"
type Date "08/24/2025"
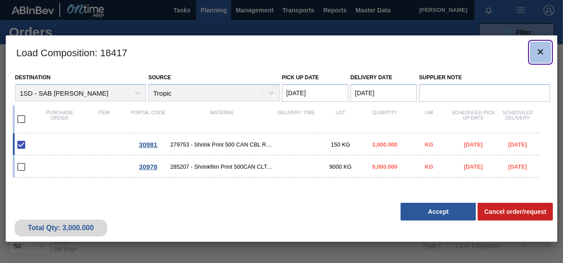
click at [541, 50] on icon "botão de ícone" at bounding box center [540, 51] width 11 height 11
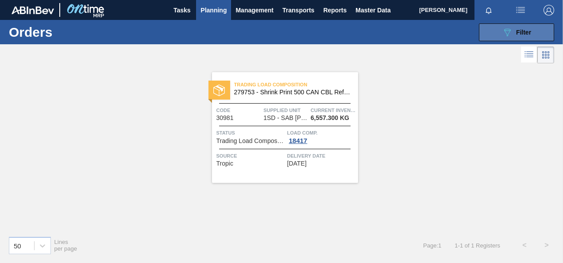
click at [491, 31] on button "089F7B8B-B2A5-4AFE-B5C0-19BA573D28AC Filter" at bounding box center [516, 32] width 75 height 18
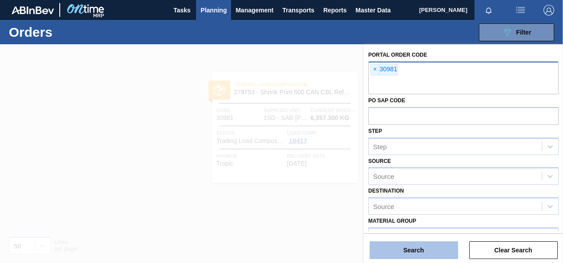
click at [432, 250] on button "Search" at bounding box center [414, 250] width 89 height 18
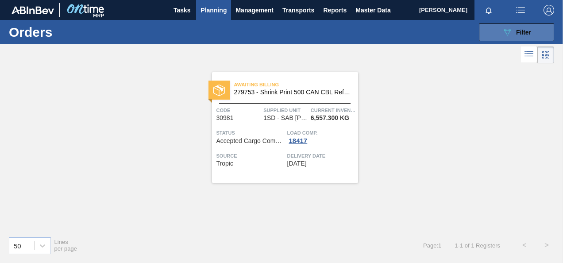
drag, startPoint x: 499, startPoint y: 25, endPoint x: 491, endPoint y: 32, distance: 10.0
click at [499, 25] on button "089F7B8B-B2A5-4AFE-B5C0-19BA573D28AC Filter" at bounding box center [516, 32] width 75 height 18
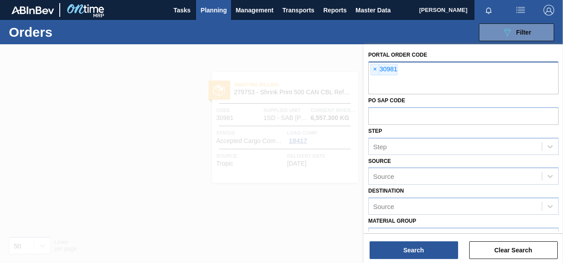
click at [375, 67] on span "×" at bounding box center [375, 69] width 8 height 11
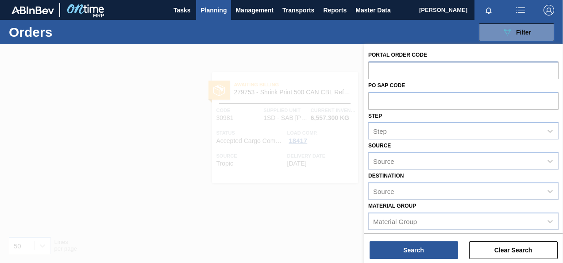
paste input "30344"
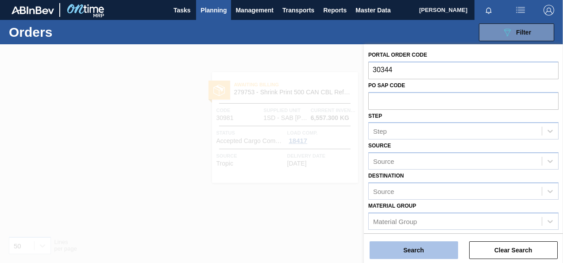
type input "30344"
click at [418, 248] on button "Search" at bounding box center [414, 250] width 89 height 18
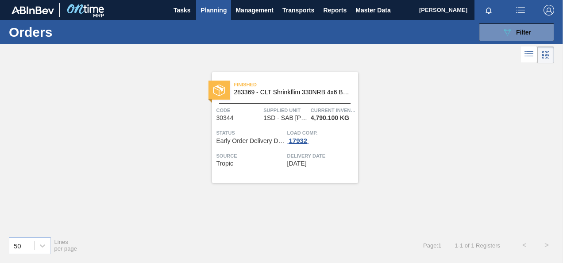
click at [293, 141] on div "17932" at bounding box center [298, 140] width 22 height 7
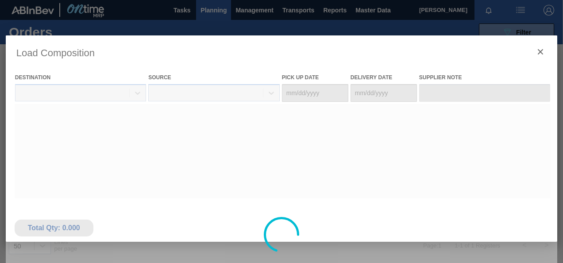
type Date "08/02/2025"
type Date "08/03/2025"
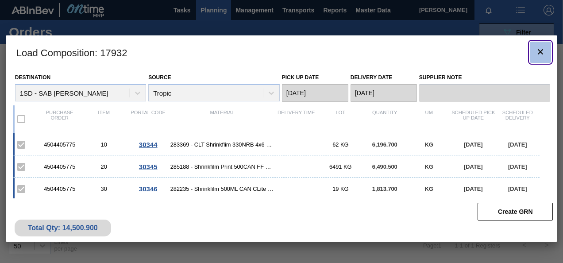
click at [536, 53] on icon "botão de ícone" at bounding box center [540, 51] width 11 height 11
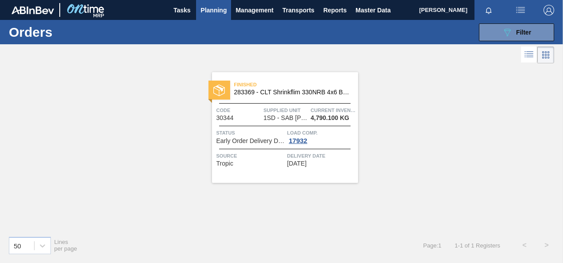
click at [268, 139] on span "Early Order Delivery Date" at bounding box center [251, 141] width 69 height 7
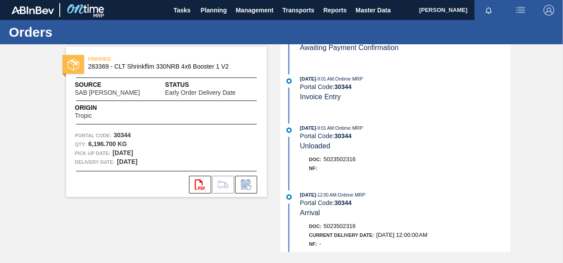
scroll to position [177, 0]
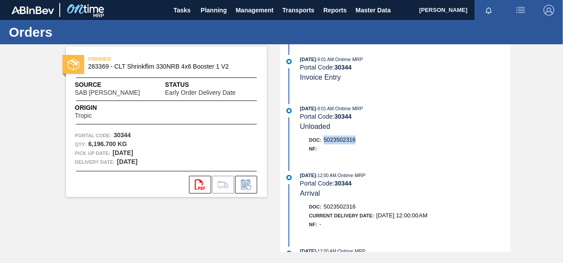
drag, startPoint x: 325, startPoint y: 142, endPoint x: 360, endPoint y: 143, distance: 34.5
click at [360, 143] on div "Doc: 5023502316" at bounding box center [409, 139] width 201 height 9
copy span "5023502316"
